Goal: Check status

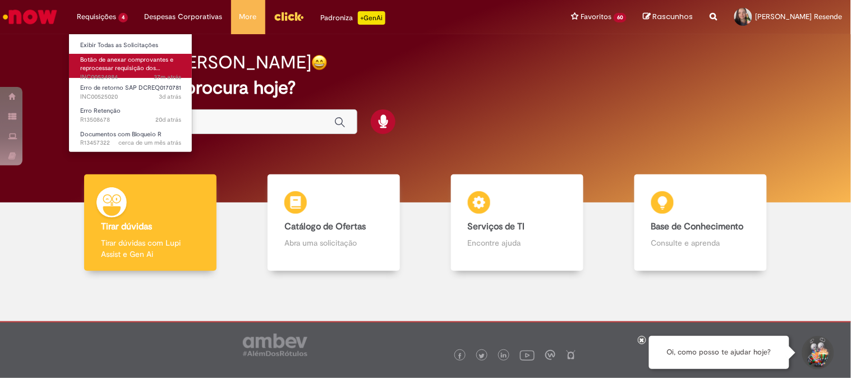
click at [116, 58] on span "Botão de anexar comprovantes e reprocessar requisição dos…" at bounding box center [126, 64] width 93 height 17
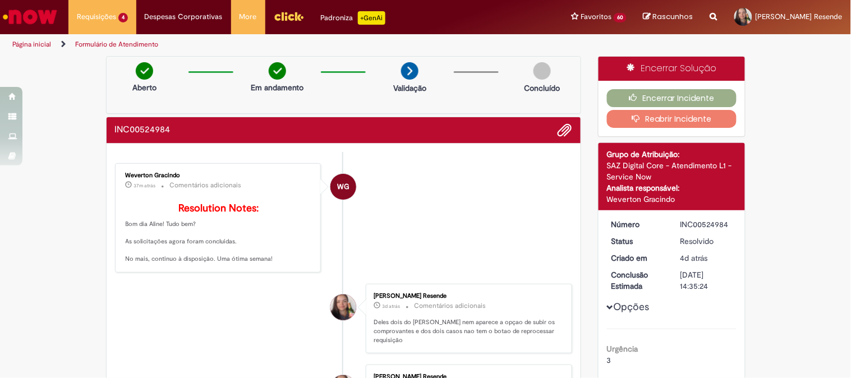
click at [187, 112] on div "Aberto Em andamento Validação Concluído" at bounding box center [344, 85] width 476 height 58
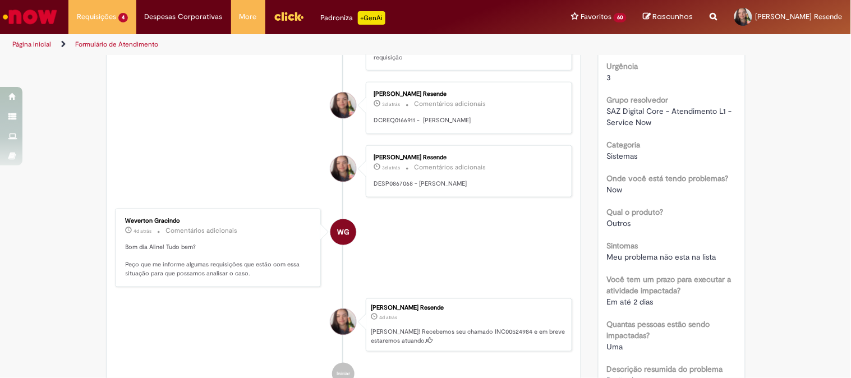
click at [62, 93] on div "Verificar Código de Barras [GEOGRAPHIC_DATA] Em andamento Validação Concluído I…" at bounding box center [425, 210] width 851 height 874
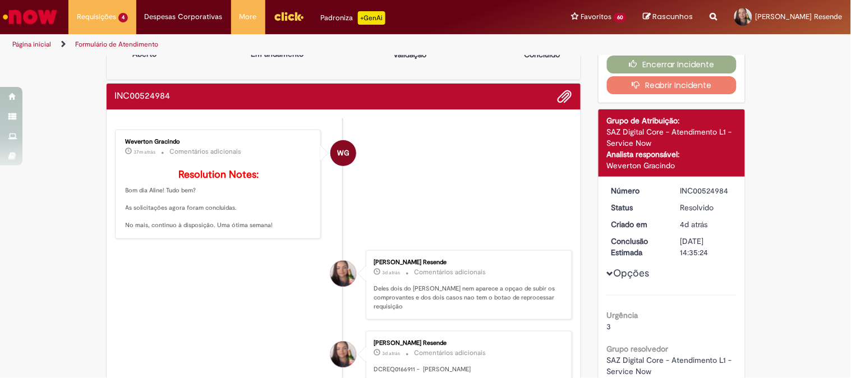
scroll to position [0, 0]
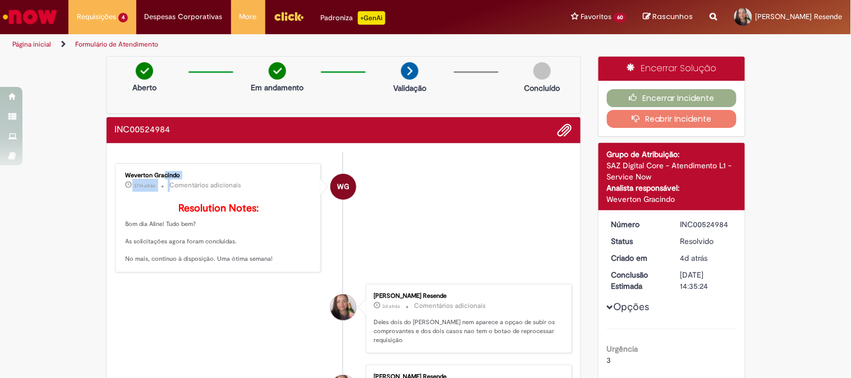
drag, startPoint x: 121, startPoint y: 176, endPoint x: 178, endPoint y: 178, distance: 57.8
click at [178, 178] on div "Weverton Gracindo 37m atrás 37 minutos atrás Comentários adicionais" at bounding box center [219, 182] width 187 height 20
click at [181, 175] on div "Weverton Gracindo" at bounding box center [219, 175] width 187 height 7
drag, startPoint x: 182, startPoint y: 175, endPoint x: 119, endPoint y: 173, distance: 62.3
click at [119, 173] on div "Weverton Gracindo 37m atrás 37 minutos atrás Comentários adicionais Resolution …" at bounding box center [218, 218] width 200 height 103
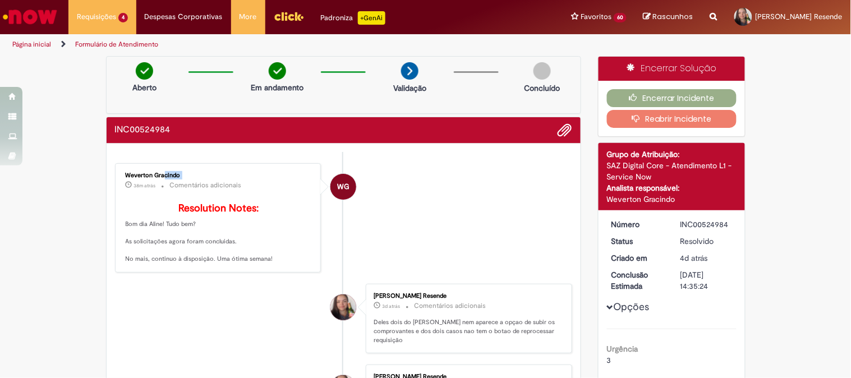
drag, startPoint x: 727, startPoint y: 222, endPoint x: 675, endPoint y: 229, distance: 52.0
click at [680, 229] on div "INC00524984" at bounding box center [706, 224] width 52 height 11
copy div "INC00524984"
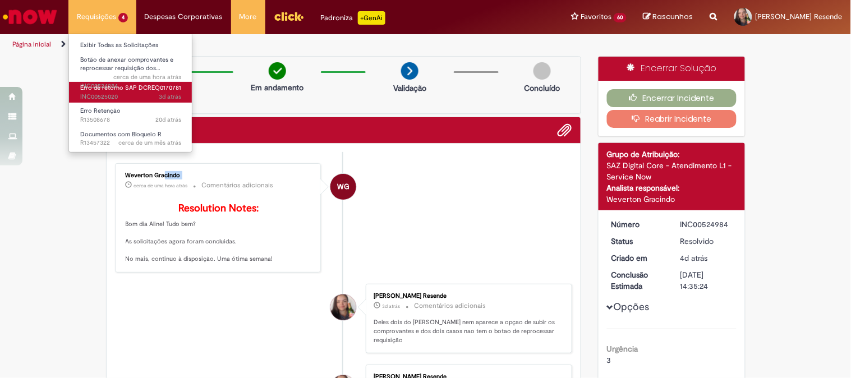
click at [157, 89] on span "Erro de retorno SAP DCREQ0170781" at bounding box center [130, 88] width 101 height 8
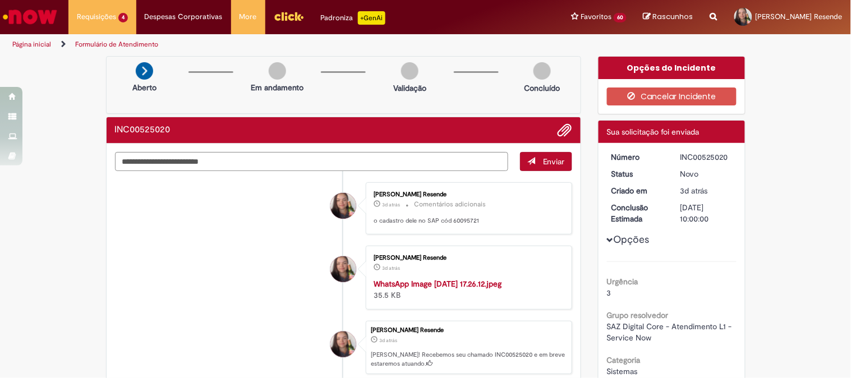
click at [274, 12] on img "Menu Cabeçalho" at bounding box center [289, 16] width 30 height 17
